Goal: Task Accomplishment & Management: Use online tool/utility

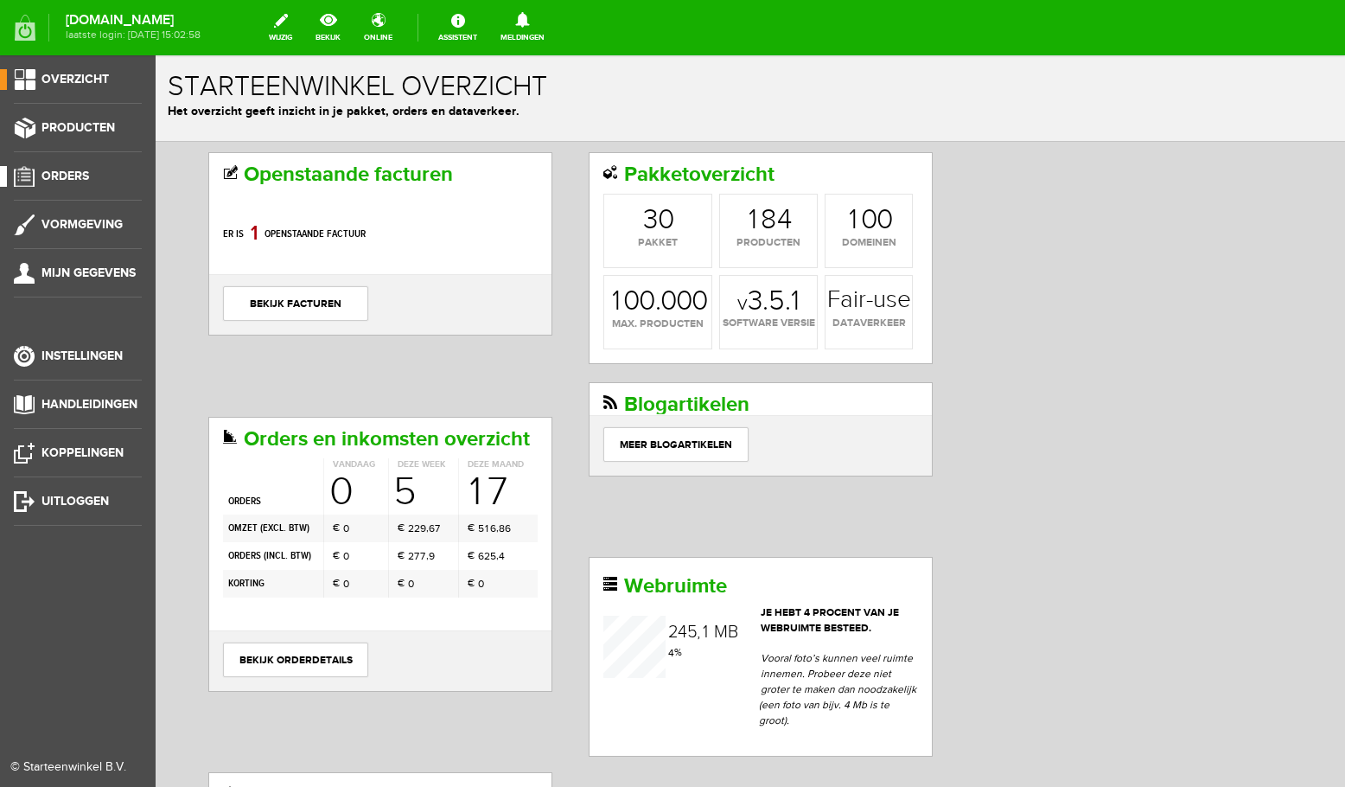
click at [54, 180] on span "Orders" at bounding box center [65, 176] width 48 height 15
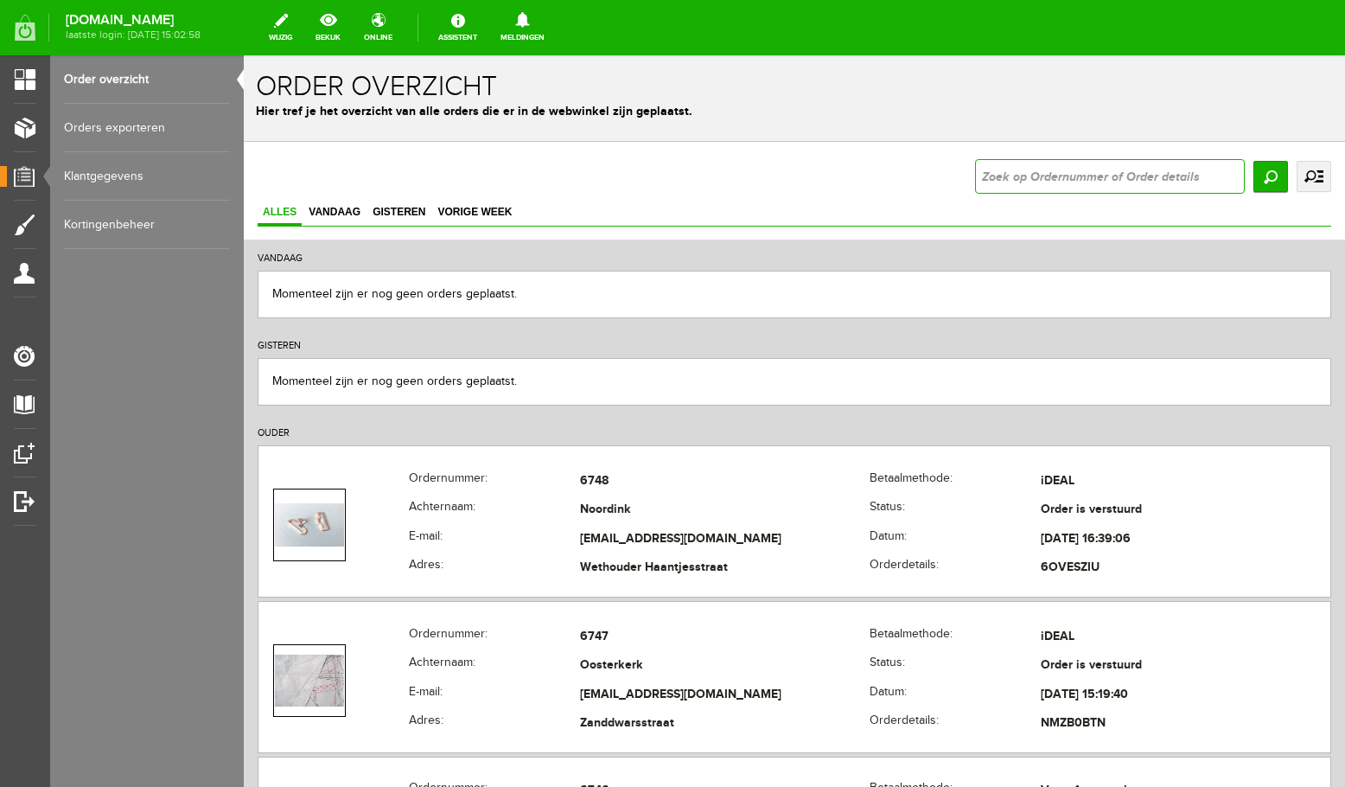
click at [986, 169] on input "text" at bounding box center [1110, 176] width 270 height 35
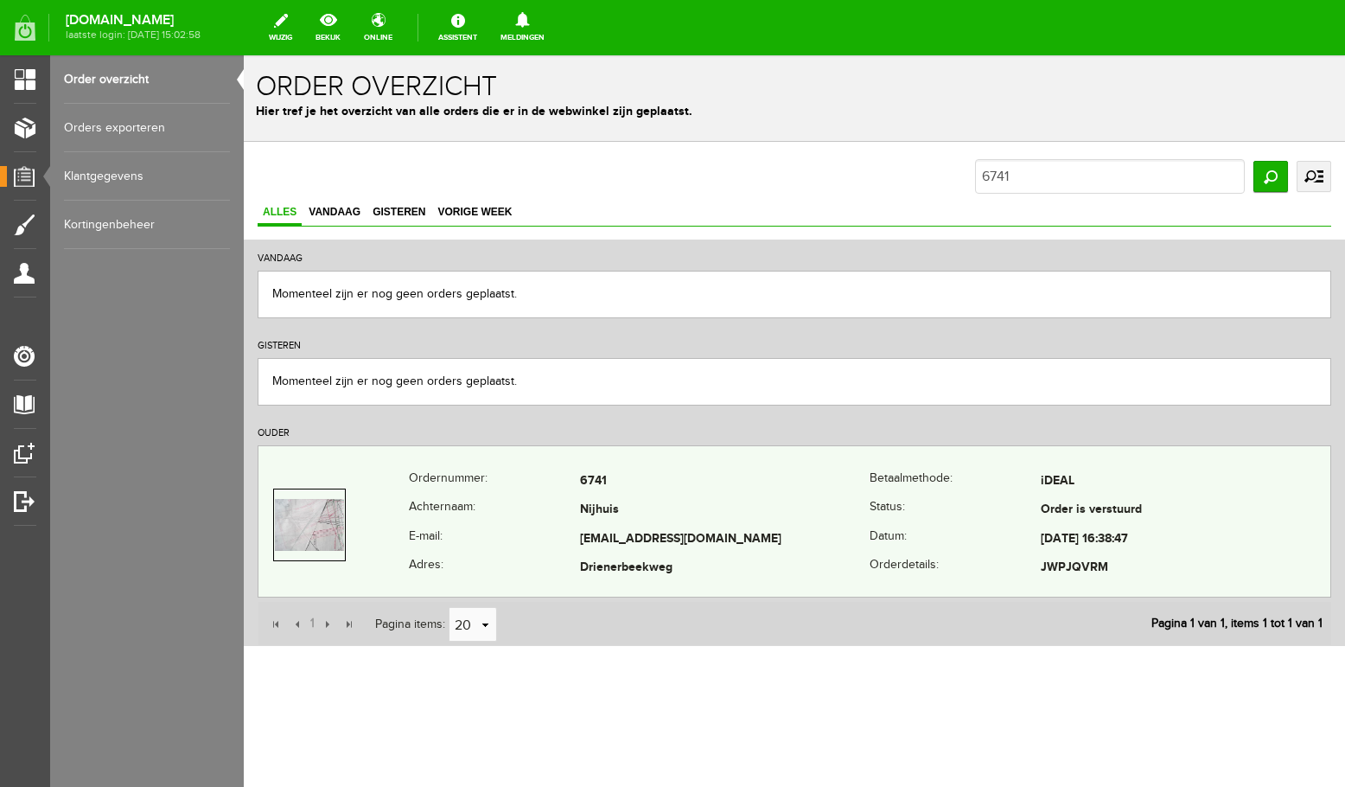
click at [663, 504] on td "Nijhuis" at bounding box center [725, 510] width 290 height 29
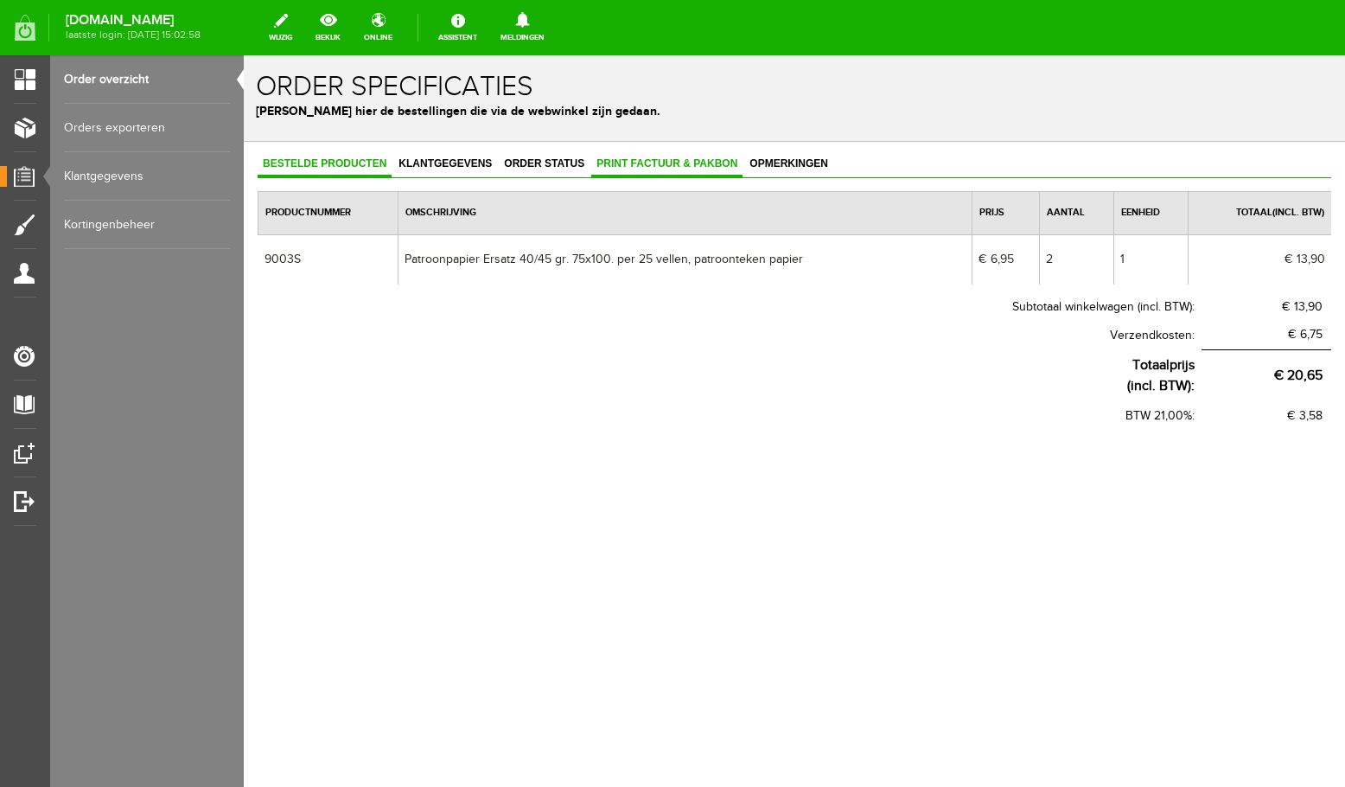
click at [645, 164] on span "Print factuur & pakbon" at bounding box center [666, 163] width 151 height 12
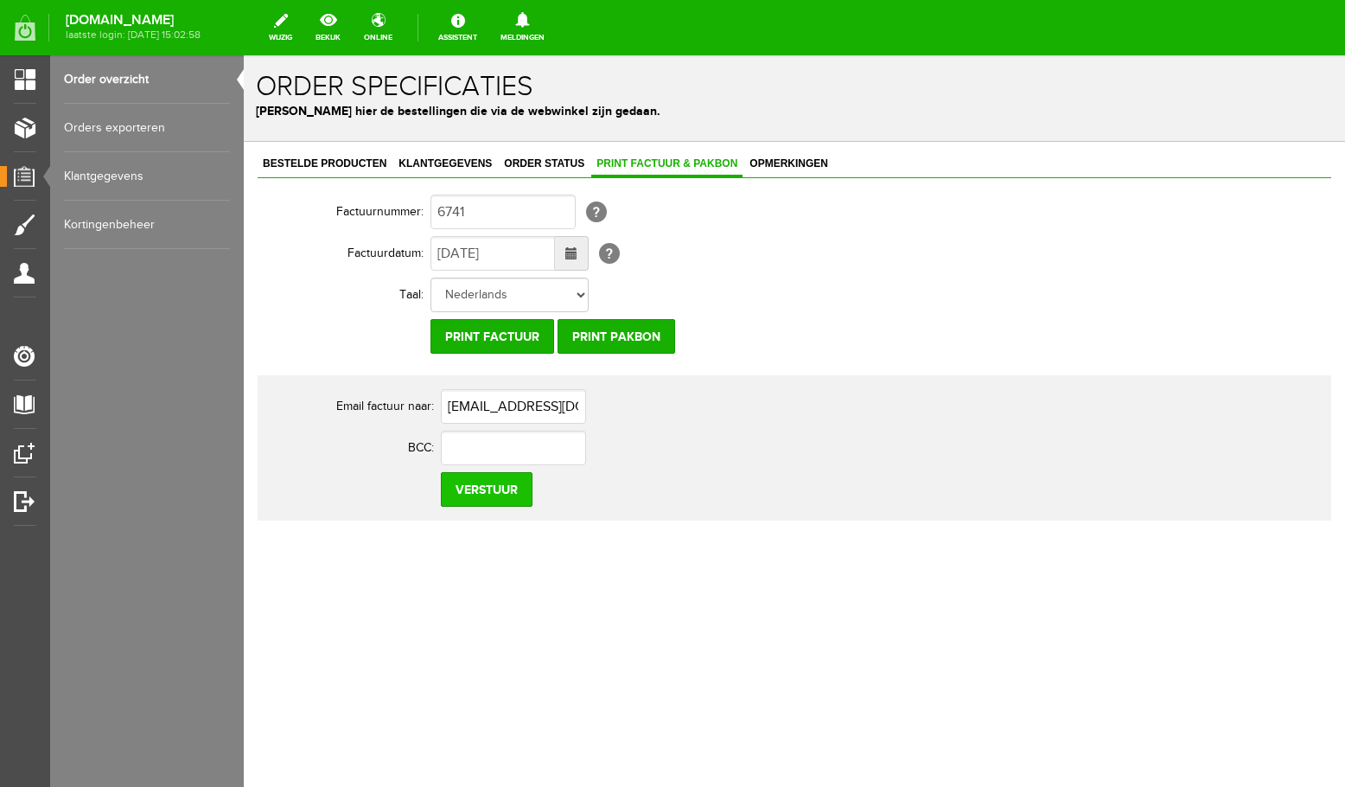
click at [513, 489] on input "Verstuur" at bounding box center [487, 489] width 92 height 35
click at [119, 81] on link "Order overzicht" at bounding box center [147, 79] width 166 height 48
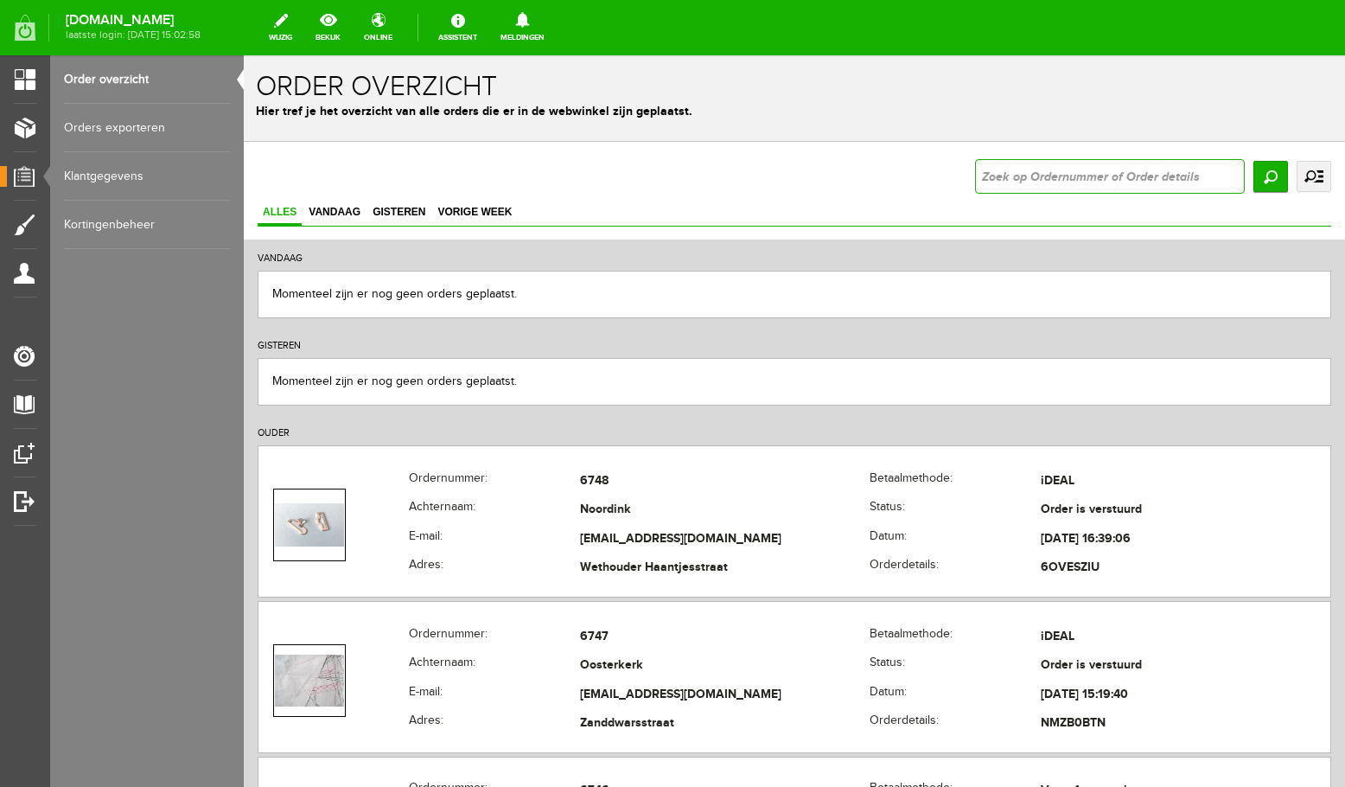
click at [1113, 174] on input "text" at bounding box center [1110, 176] width 270 height 35
type input "6743"
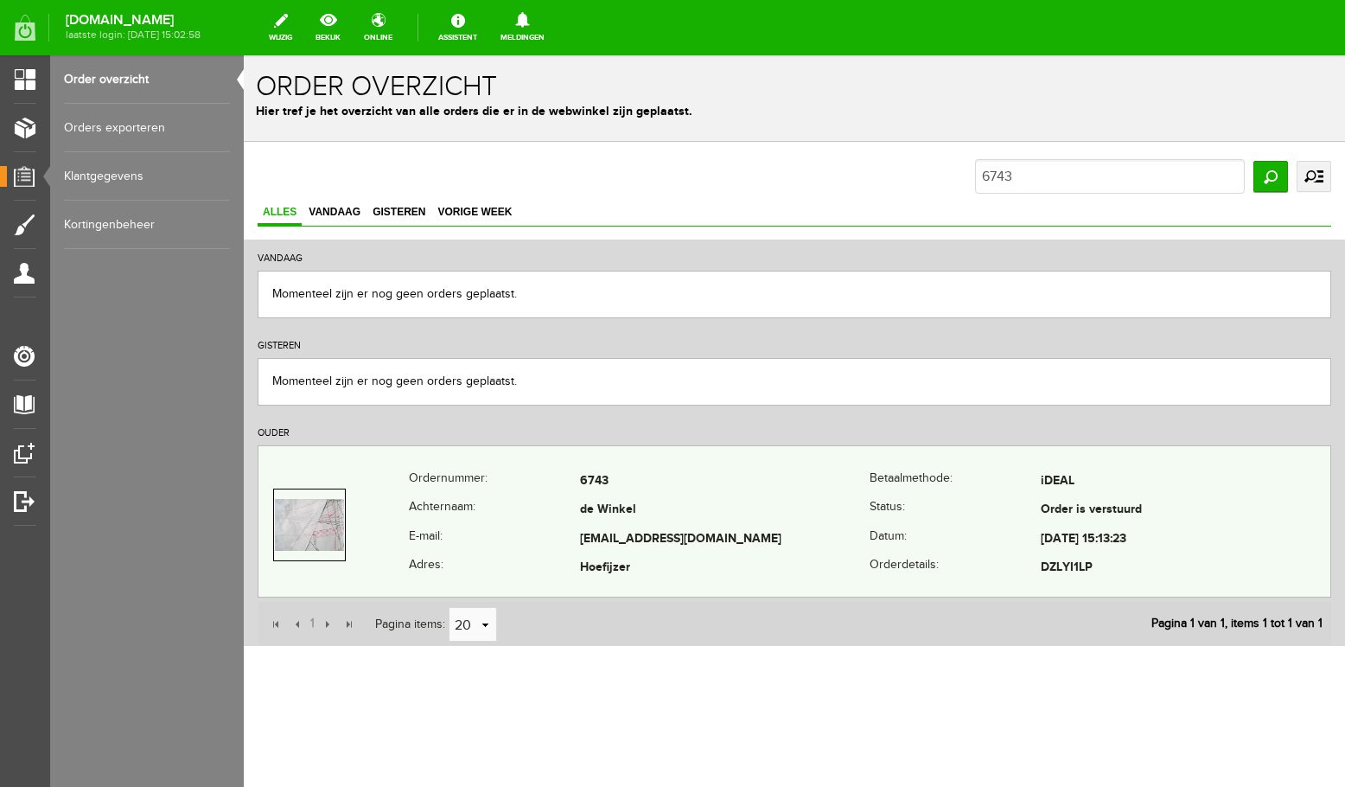
click at [775, 539] on td "[EMAIL_ADDRESS][DOMAIN_NAME]" at bounding box center [725, 539] width 290 height 29
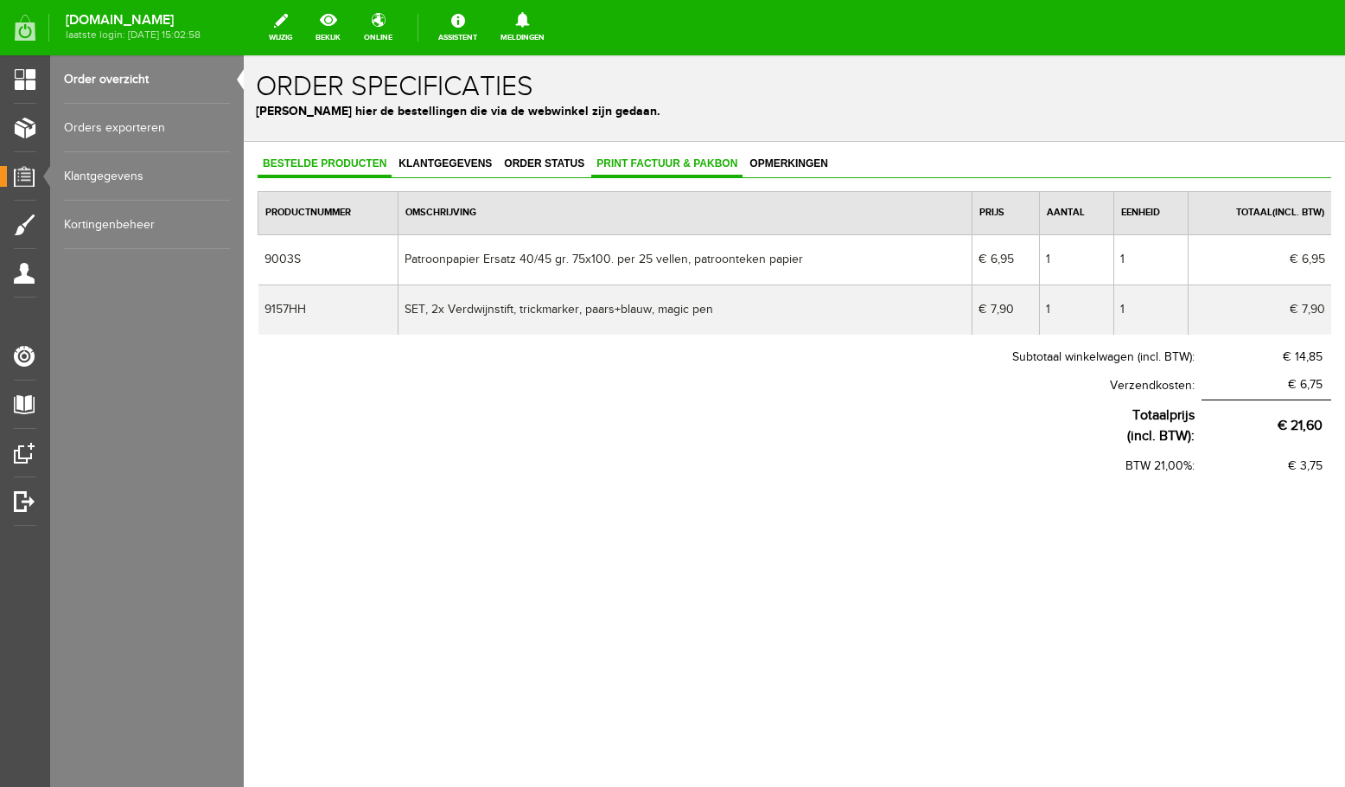
click at [700, 166] on span "Print factuur & pakbon" at bounding box center [666, 163] width 151 height 12
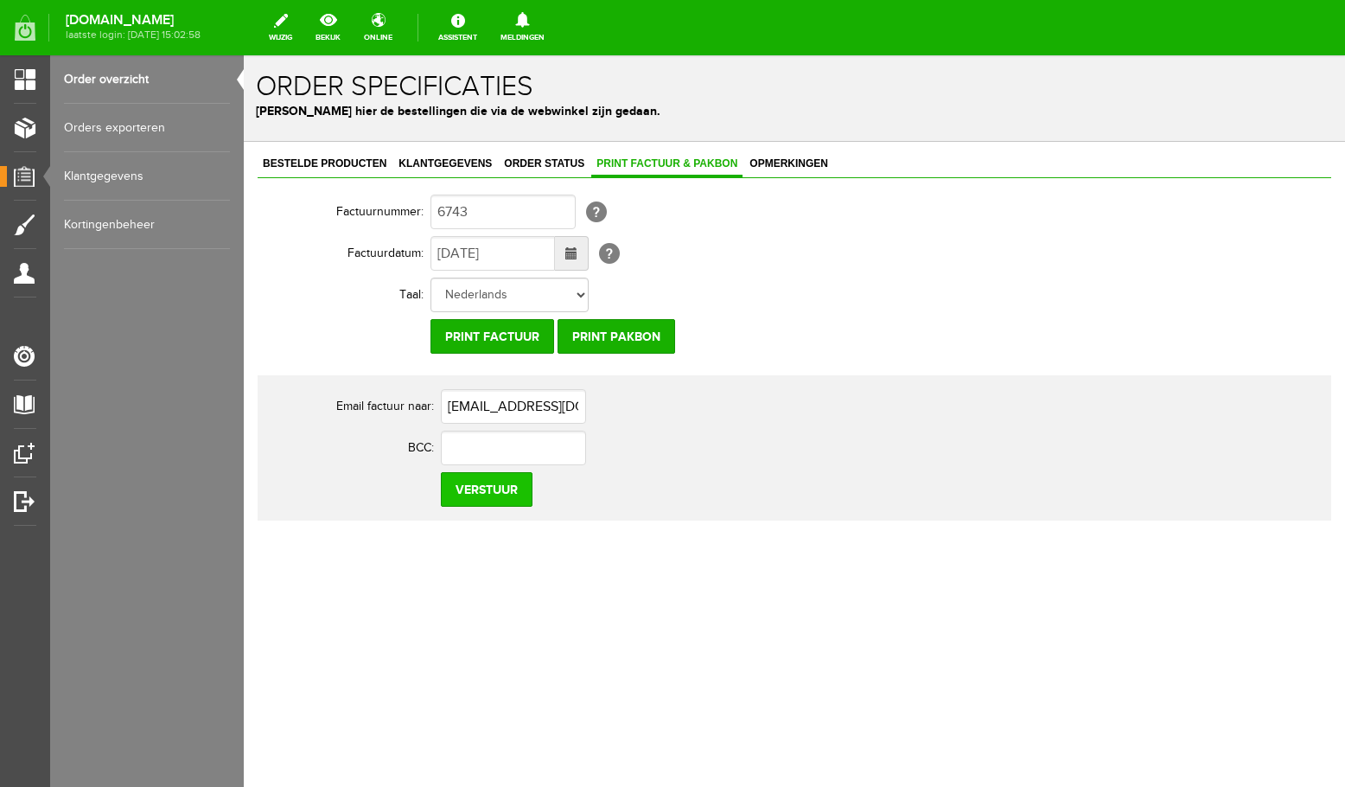
click at [506, 487] on input "Verstuur" at bounding box center [487, 489] width 92 height 35
